Goal: Task Accomplishment & Management: Use online tool/utility

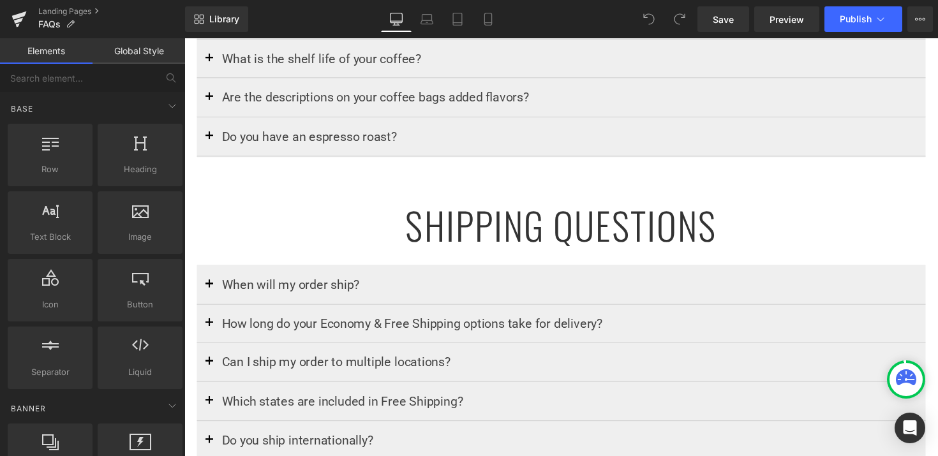
scroll to position [482, 0]
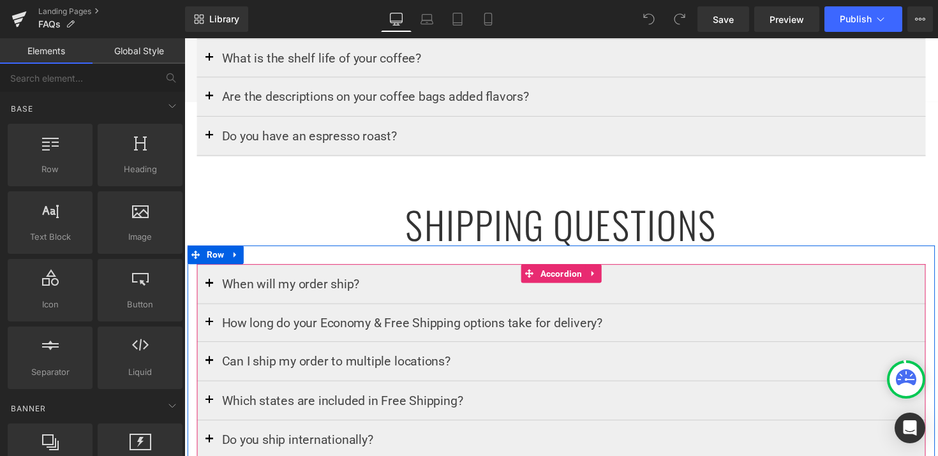
click at [210, 293] on span "button" at bounding box center [210, 293] width 0 height 0
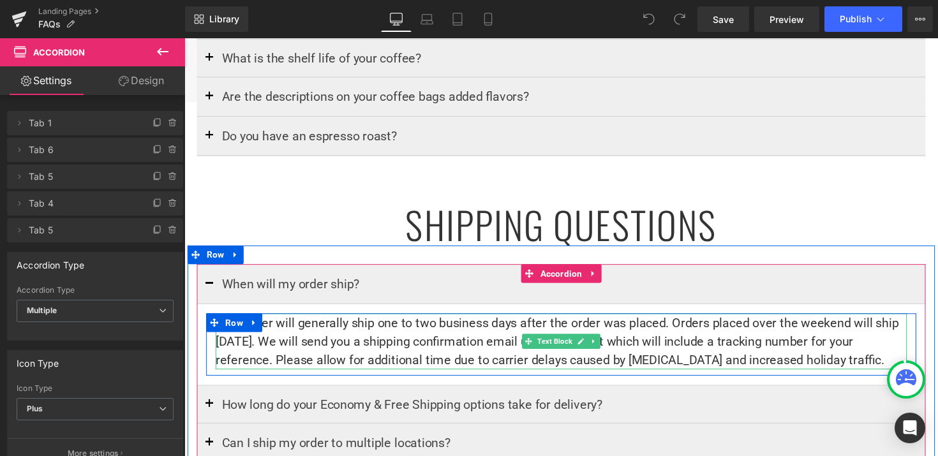
click at [456, 358] on p "Your order will generally ship one to two business days after the order was pla…" at bounding box center [570, 348] width 708 height 57
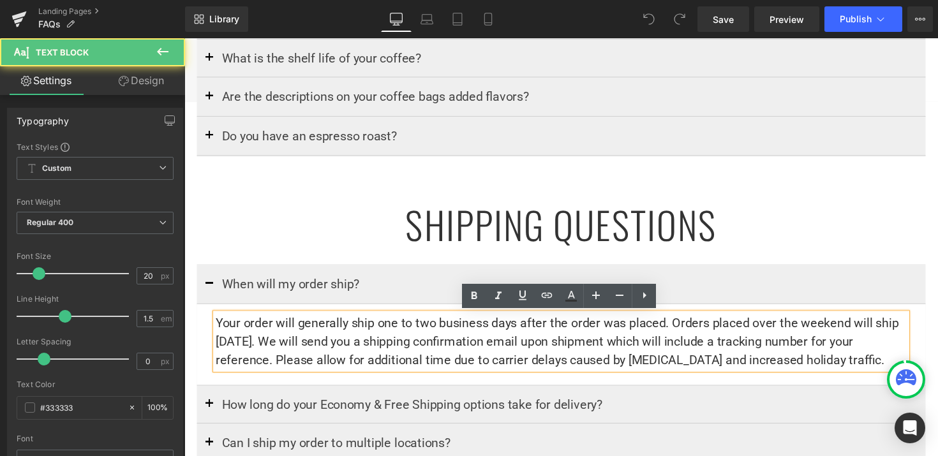
click at [222, 332] on p "Your order will generally ship one to two business days after the order was pla…" at bounding box center [570, 348] width 708 height 57
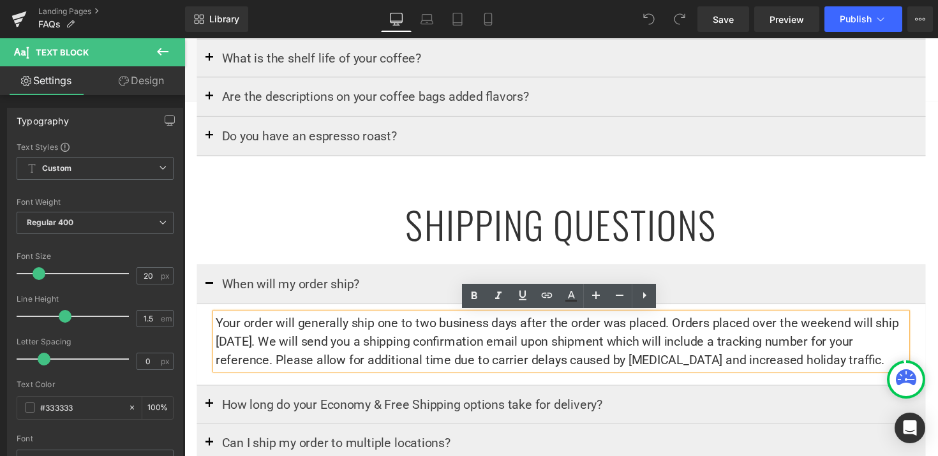
click at [218, 332] on p "Your order will generally ship one to two business days after the order was pla…" at bounding box center [570, 348] width 708 height 57
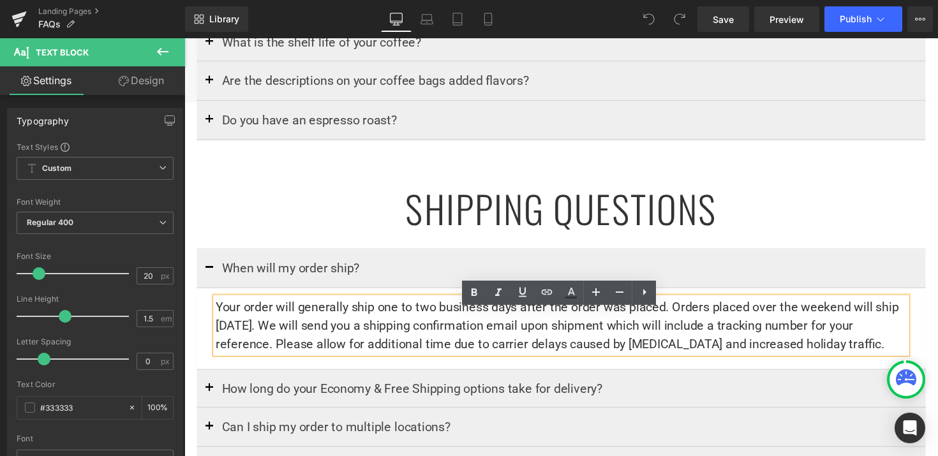
scroll to position [507, 0]
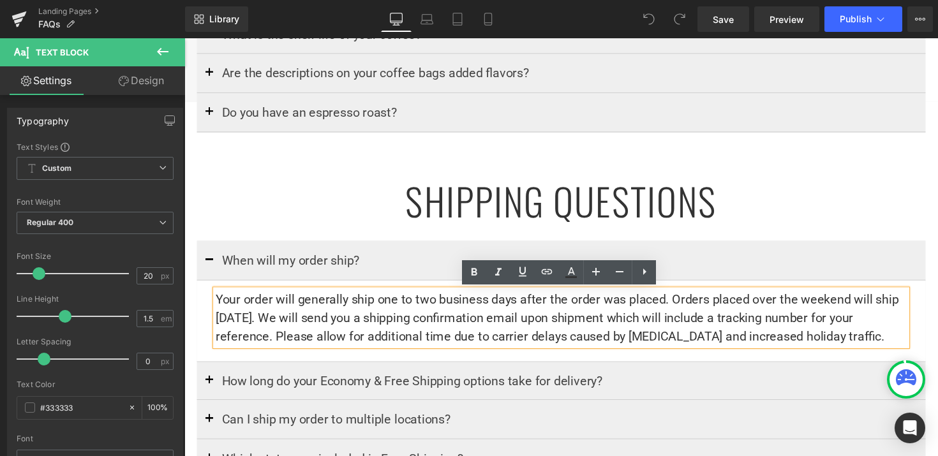
click at [207, 262] on button "button" at bounding box center [210, 266] width 26 height 40
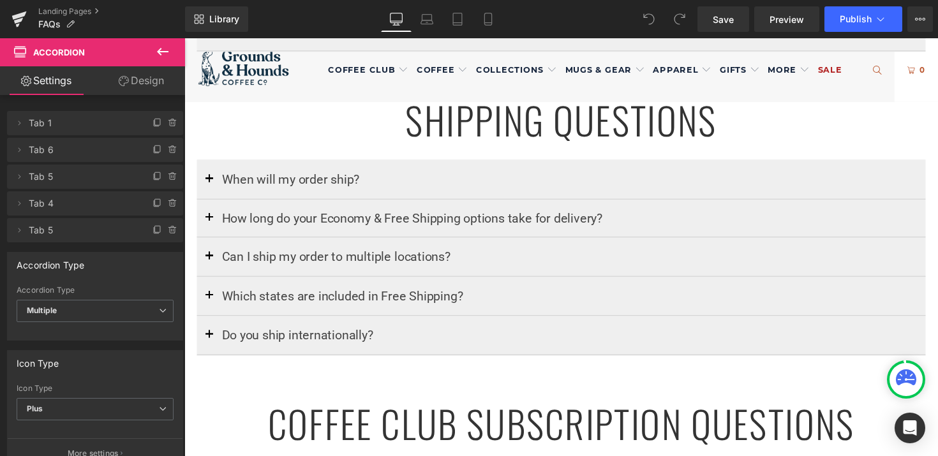
scroll to position [586, 0]
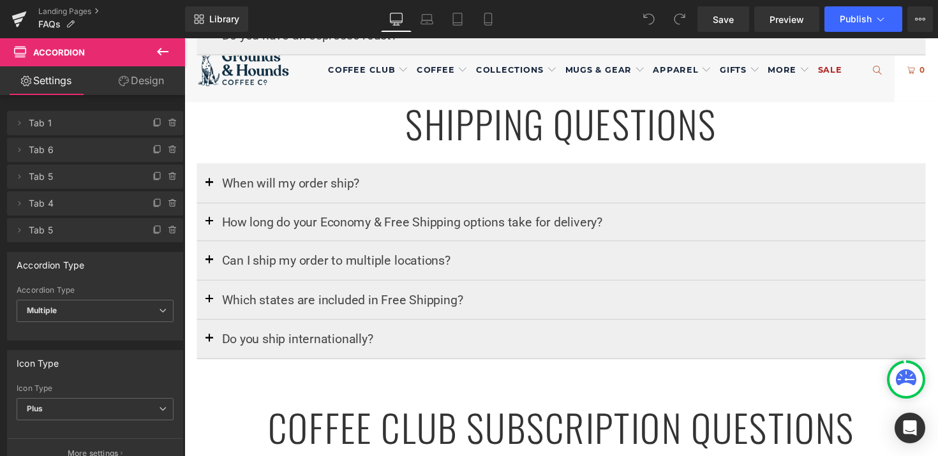
click at [211, 179] on button "button" at bounding box center [210, 187] width 26 height 40
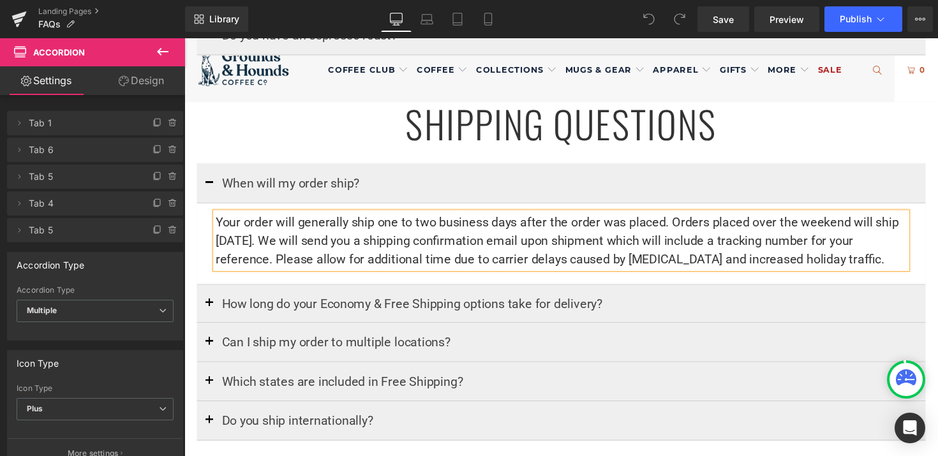
click at [391, 229] on p "Your order will generally ship one to two business days after the order was pla…" at bounding box center [570, 245] width 708 height 57
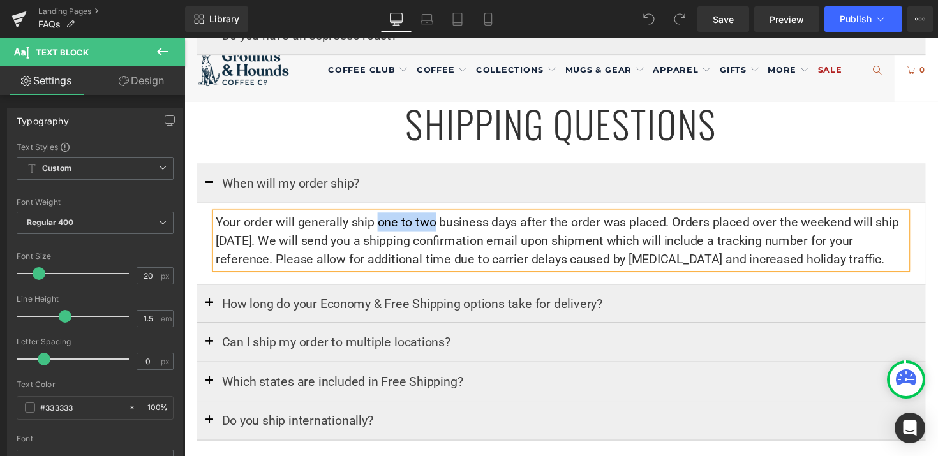
drag, startPoint x: 381, startPoint y: 228, endPoint x: 441, endPoint y: 227, distance: 59.3
click at [441, 227] on p "Your order will generally ship one to two business days after the order was pla…" at bounding box center [570, 245] width 708 height 57
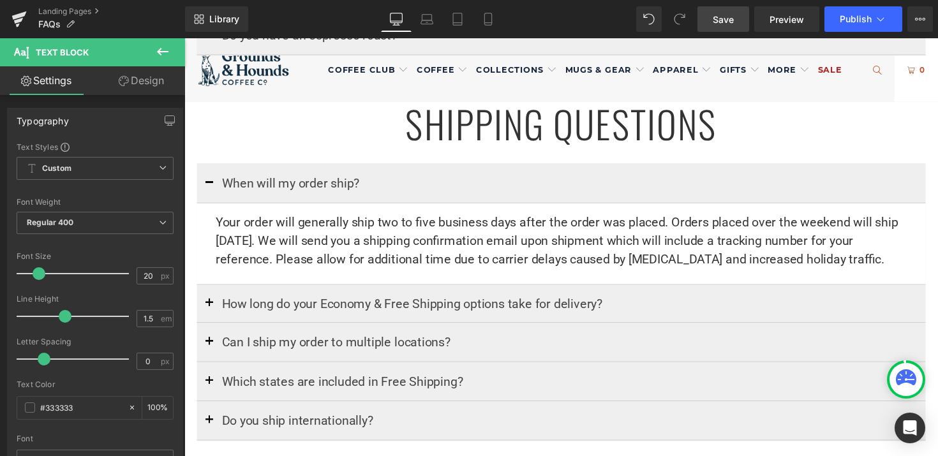
click at [725, 19] on span "Save" at bounding box center [723, 19] width 21 height 13
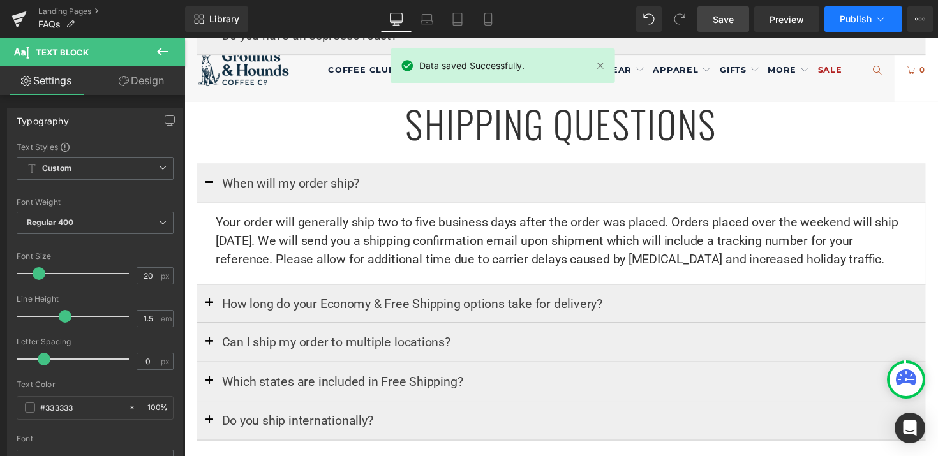
click at [877, 22] on icon at bounding box center [880, 19] width 13 height 13
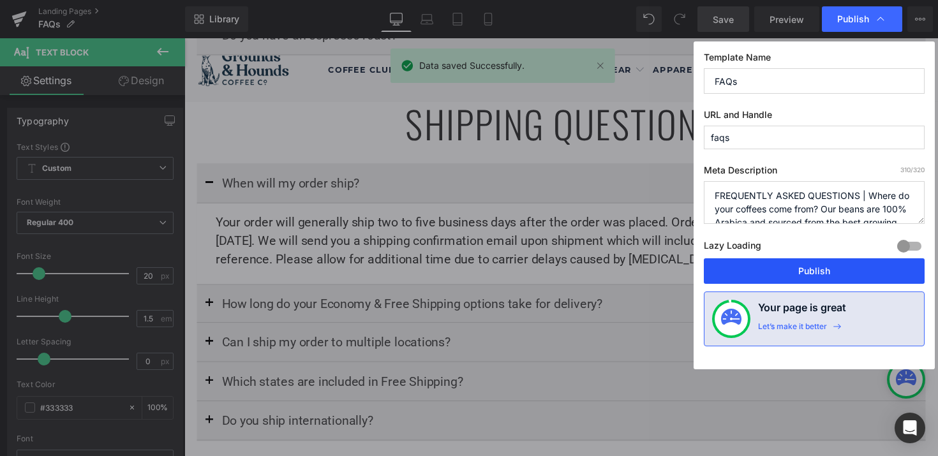
click at [803, 272] on button "Publish" at bounding box center [814, 271] width 221 height 26
